Goal: Task Accomplishment & Management: Complete application form

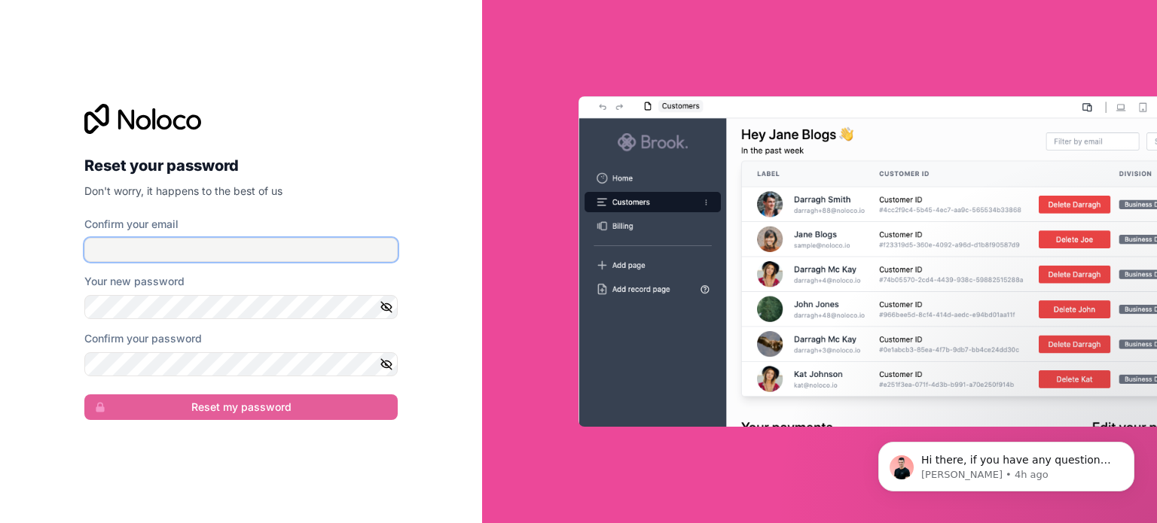
click at [282, 242] on input "Confirm your email" at bounding box center [240, 250] width 313 height 24
type input "[EMAIL_ADDRESS][DOMAIN_NAME]"
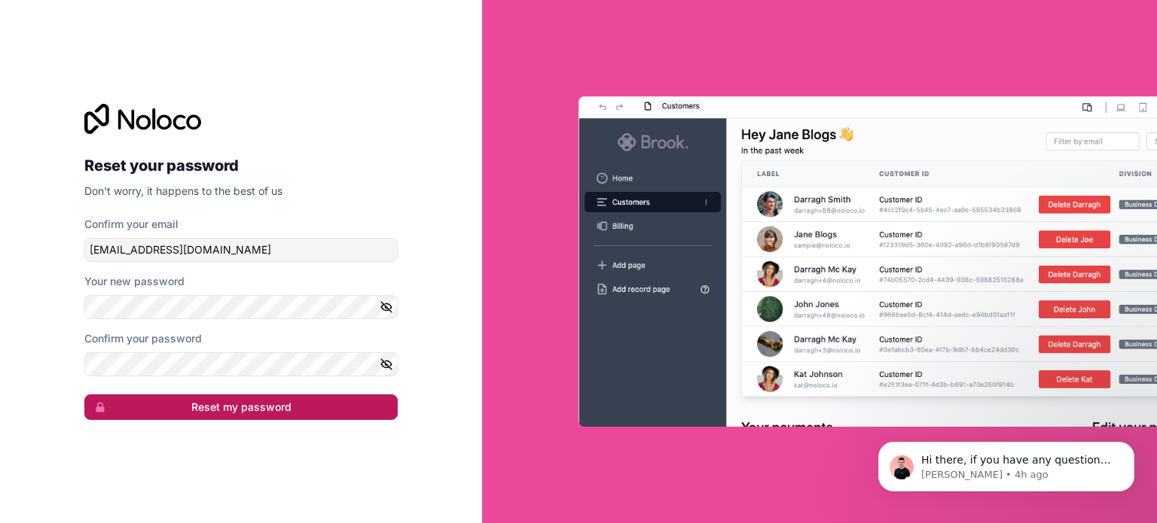
click at [180, 406] on button "Reset my password" at bounding box center [240, 408] width 313 height 26
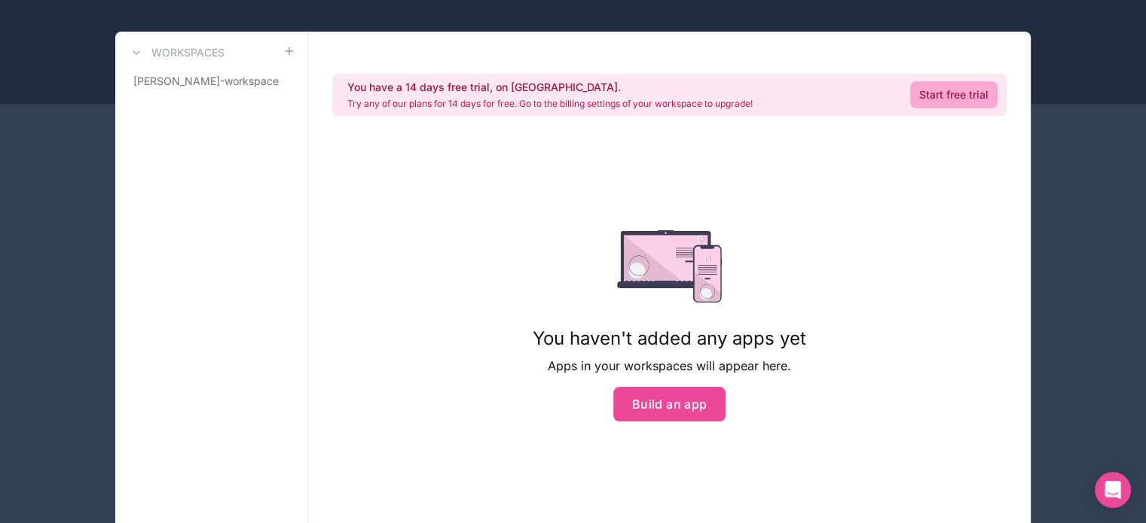
scroll to position [119, 0]
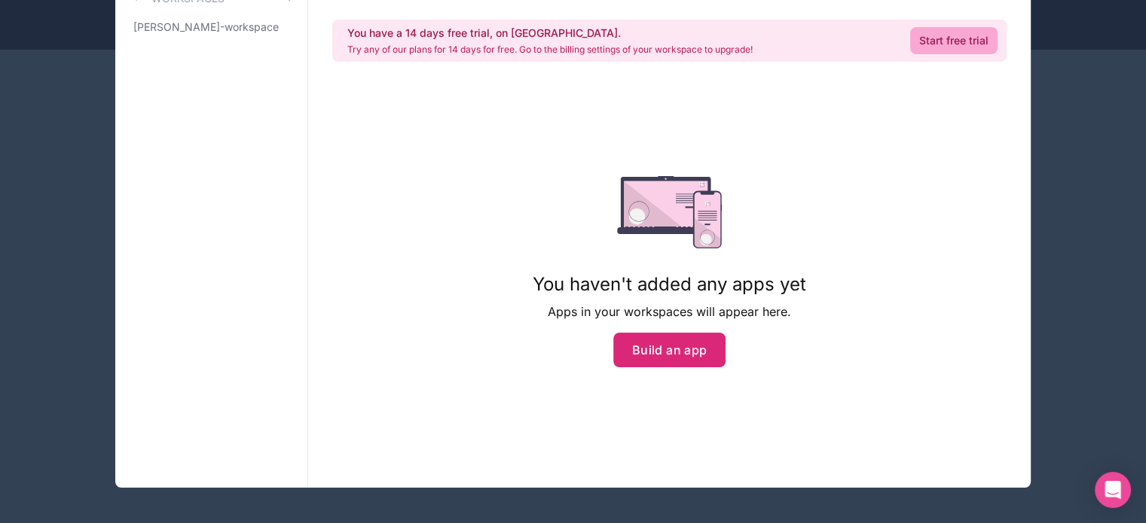
click at [692, 345] on button "Build an app" at bounding box center [669, 350] width 113 height 35
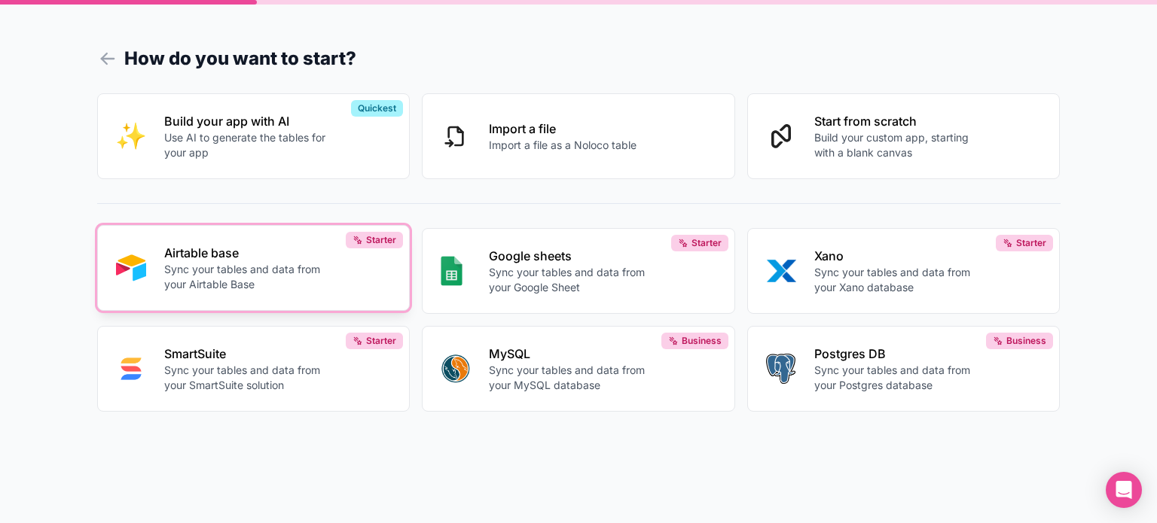
click at [288, 273] on p "Sync your tables and data from your Airtable Base" at bounding box center [247, 277] width 167 height 30
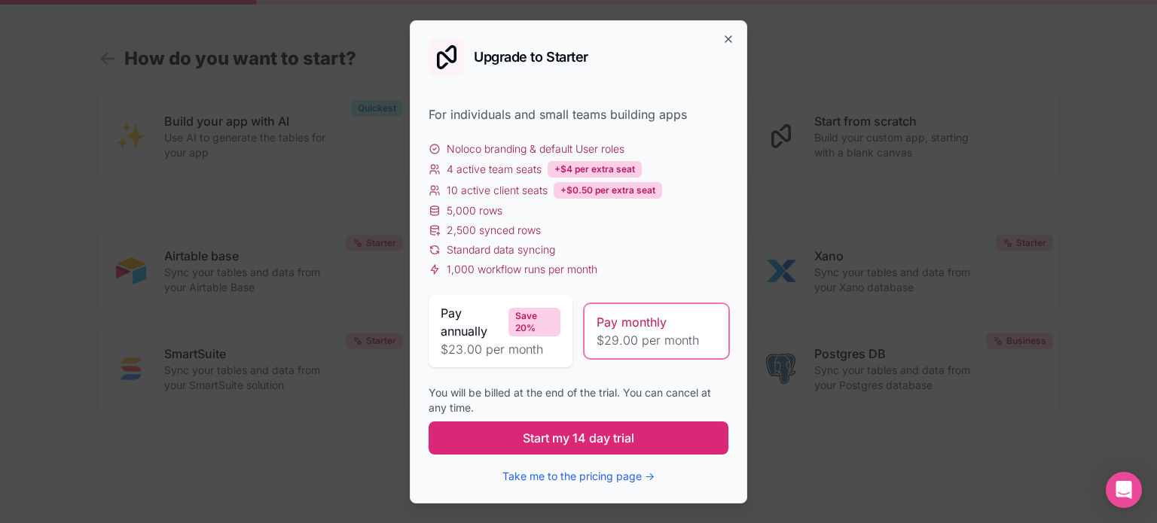
click at [566, 444] on span "Start my 14 day trial" at bounding box center [578, 438] width 111 height 18
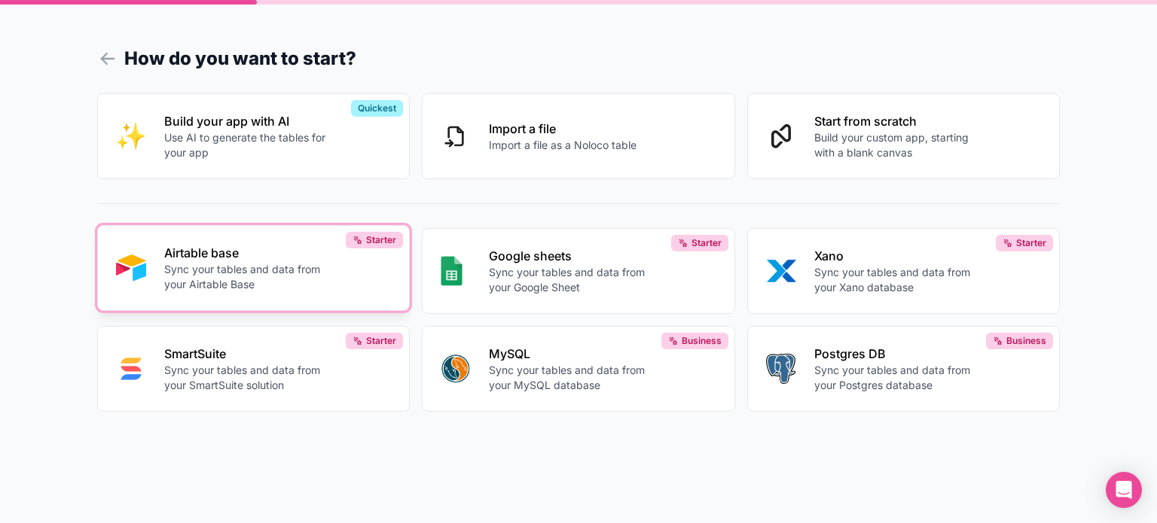
click at [295, 279] on p "Sync your tables and data from your Airtable Base" at bounding box center [247, 277] width 167 height 30
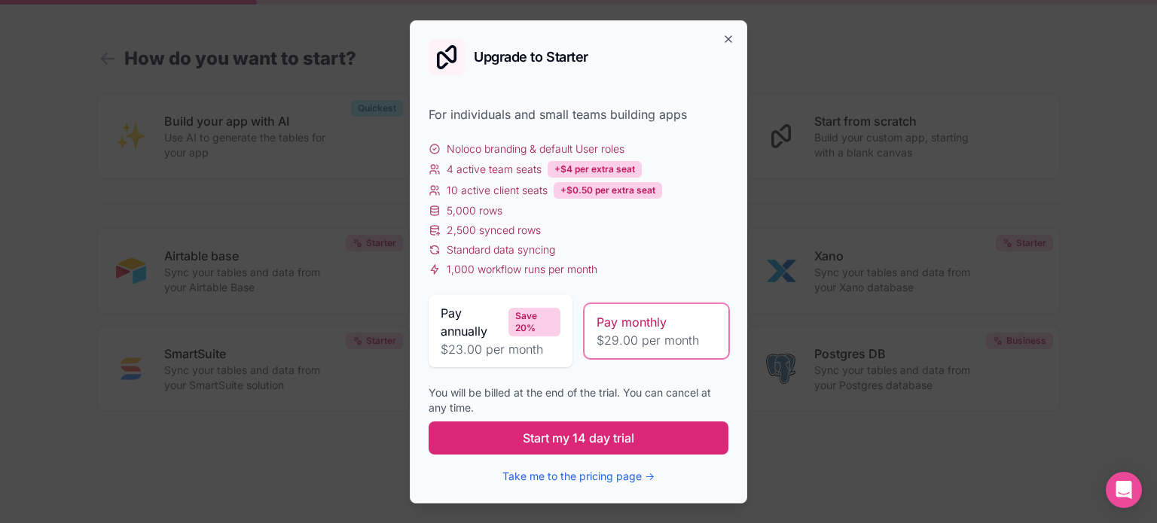
click at [572, 445] on span "Start my 14 day trial" at bounding box center [578, 438] width 111 height 18
